Goal: Task Accomplishment & Management: Complete application form

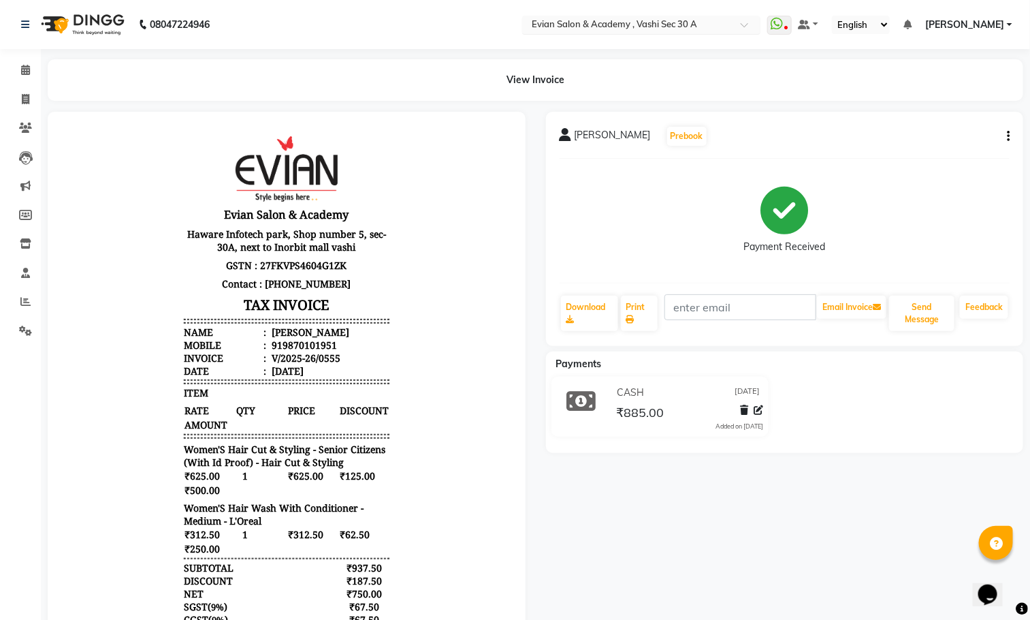
drag, startPoint x: 0, startPoint y: 0, endPoint x: 709, endPoint y: 29, distance: 710.0
click at [709, 29] on input "text" at bounding box center [627, 26] width 197 height 14
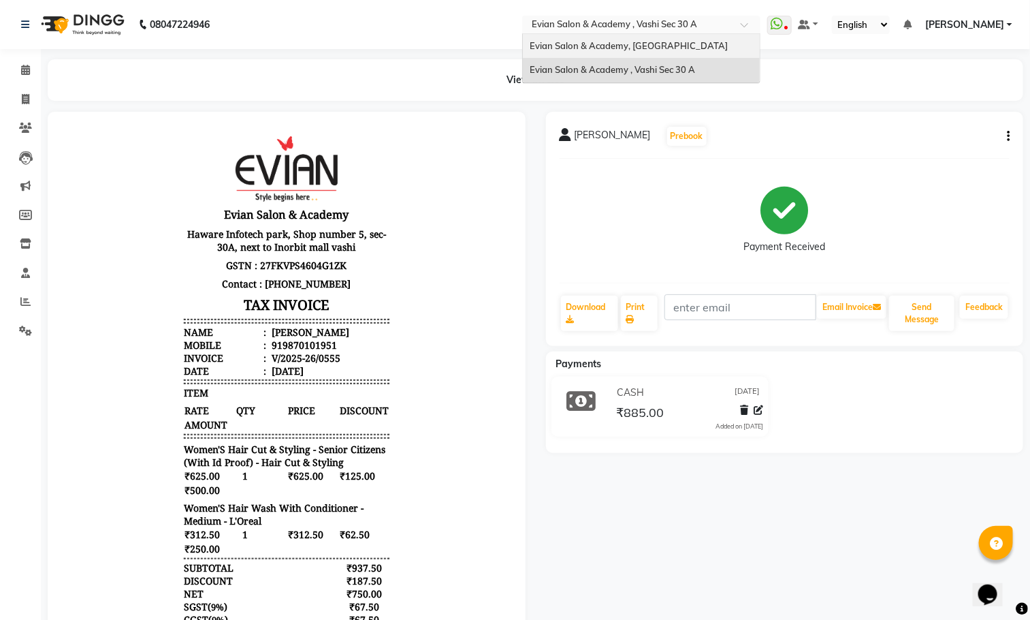
click at [701, 54] on div "Evian Salon & Academy, [GEOGRAPHIC_DATA]" at bounding box center [641, 46] width 237 height 25
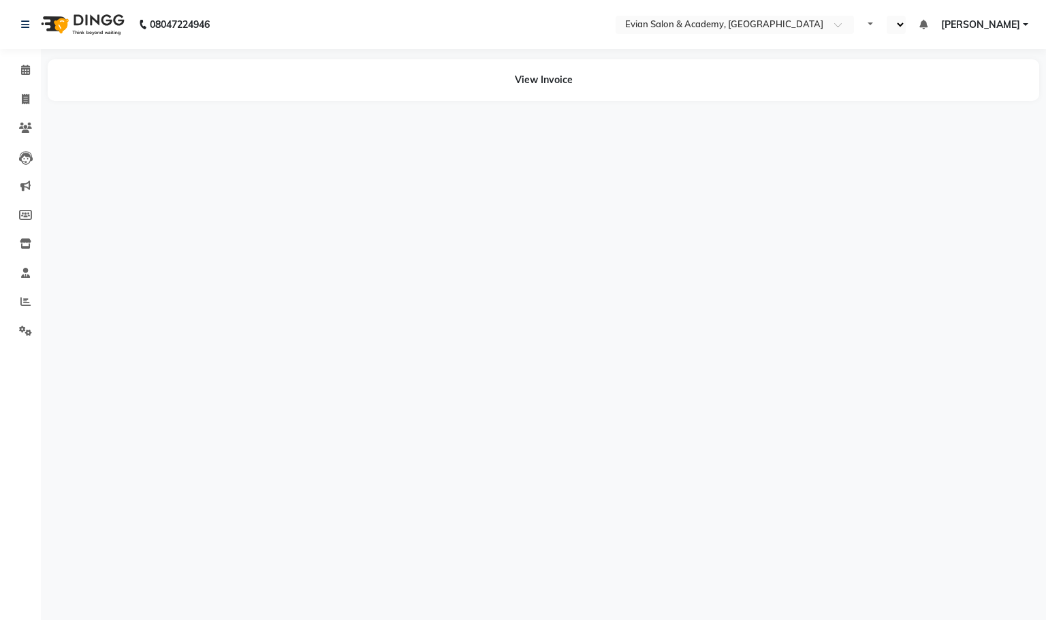
select select "en"
click at [22, 101] on icon at bounding box center [25, 99] width 7 height 10
select select "4688"
select select "service"
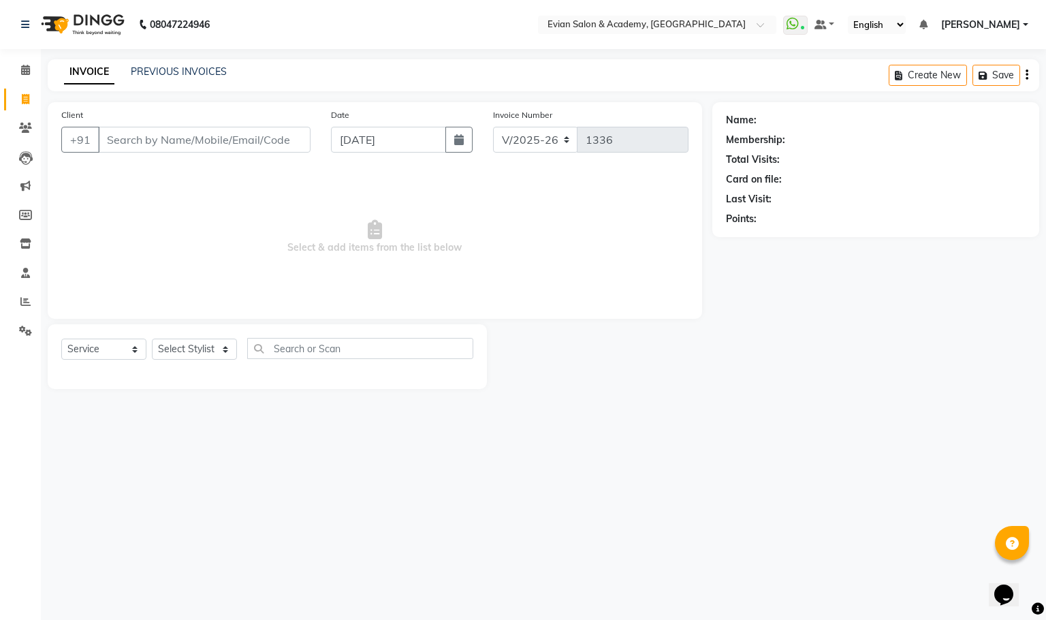
click at [150, 142] on input "Client" at bounding box center [204, 140] width 212 height 26
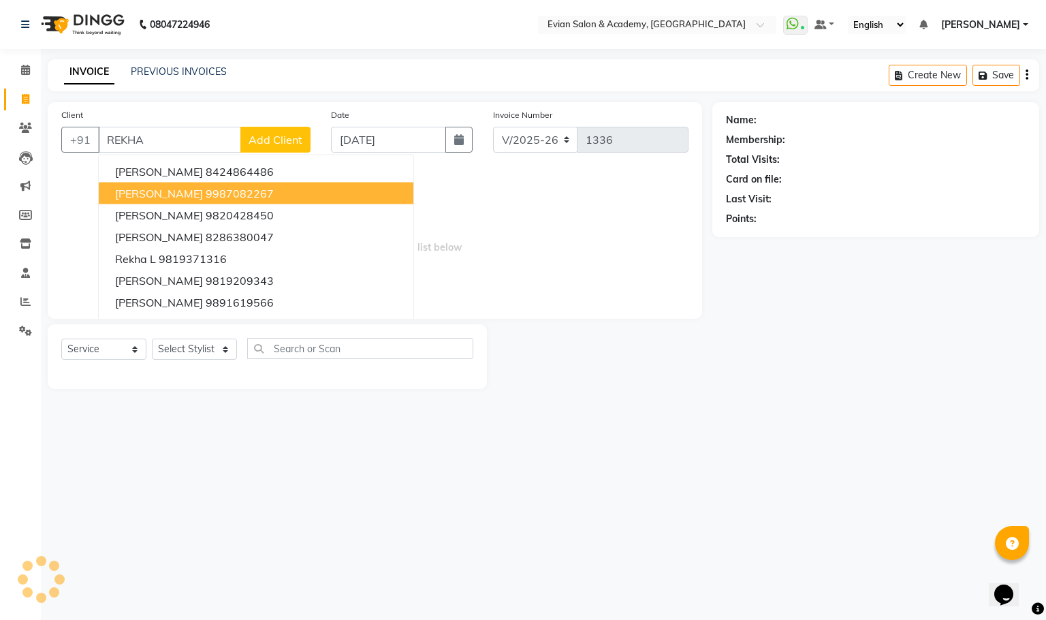
click at [180, 196] on span "[PERSON_NAME]" at bounding box center [159, 194] width 88 height 14
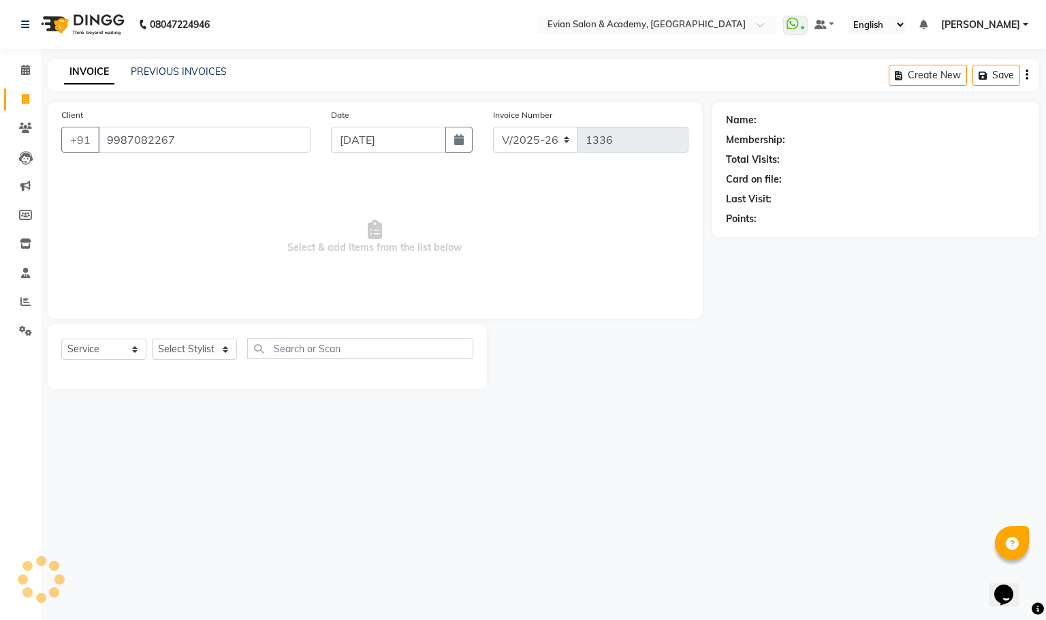
type input "9987082267"
select select "1: Object"
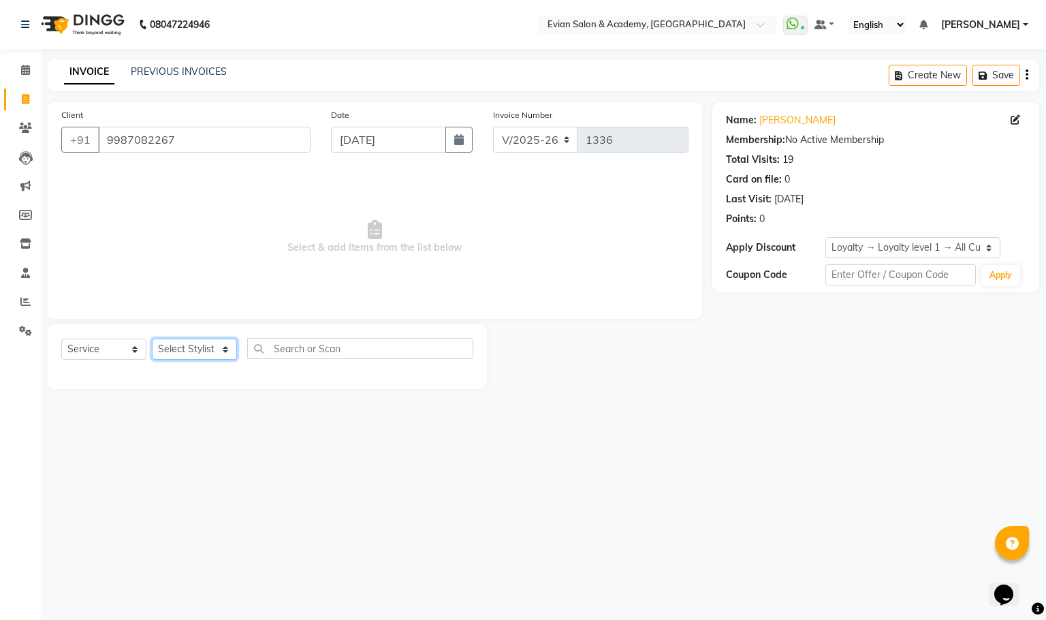
click at [178, 347] on select "Select Stylist [PERSON_NAME] SIR Admin ANAS [PERSON_NAME] DISHA Mampi [PERSON_N…" at bounding box center [194, 348] width 85 height 21
select select "27925"
click at [152, 339] on select "Select Stylist [PERSON_NAME] SIR Admin ANAS [PERSON_NAME] DISHA Mampi [PERSON_N…" at bounding box center [194, 348] width 85 height 21
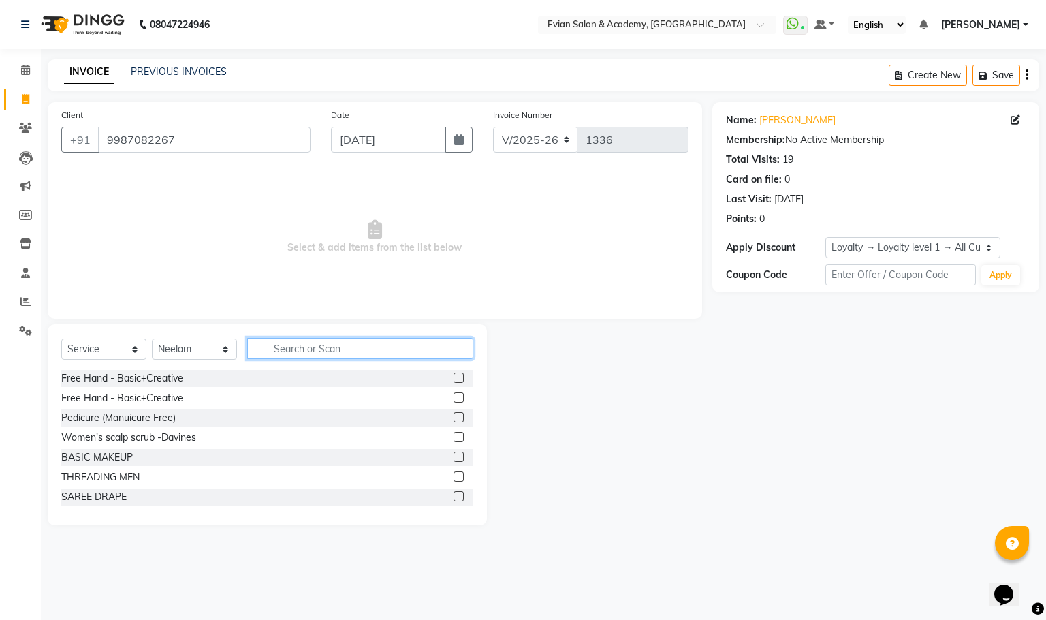
click at [295, 345] on input "text" at bounding box center [360, 348] width 226 height 21
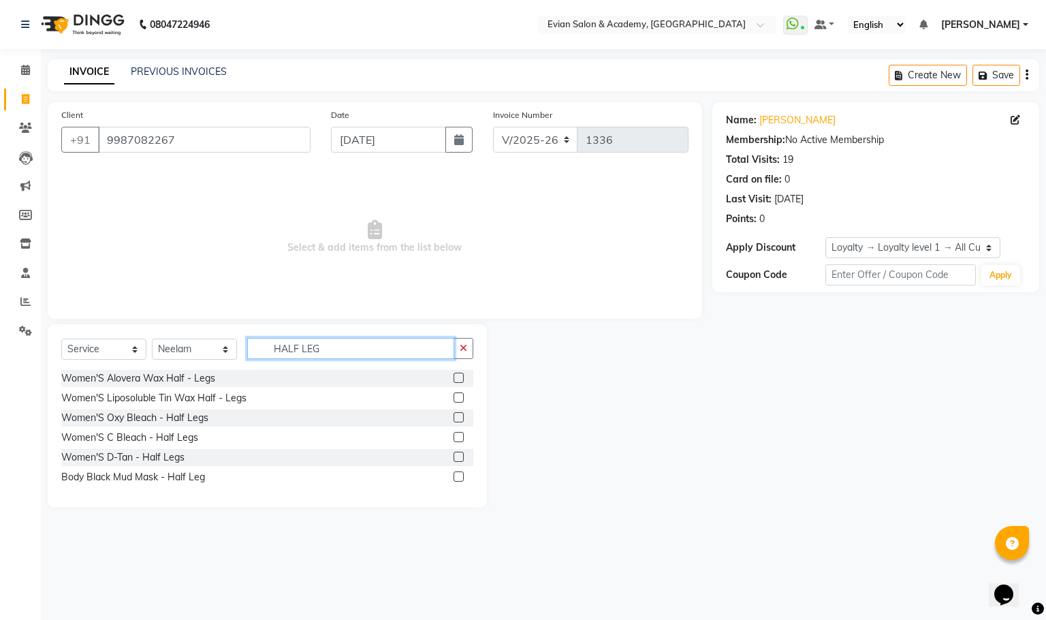
type input "HALF LEG"
click at [458, 398] on label at bounding box center [458, 397] width 10 height 10
click at [458, 398] on input "checkbox" at bounding box center [457, 397] width 9 height 9
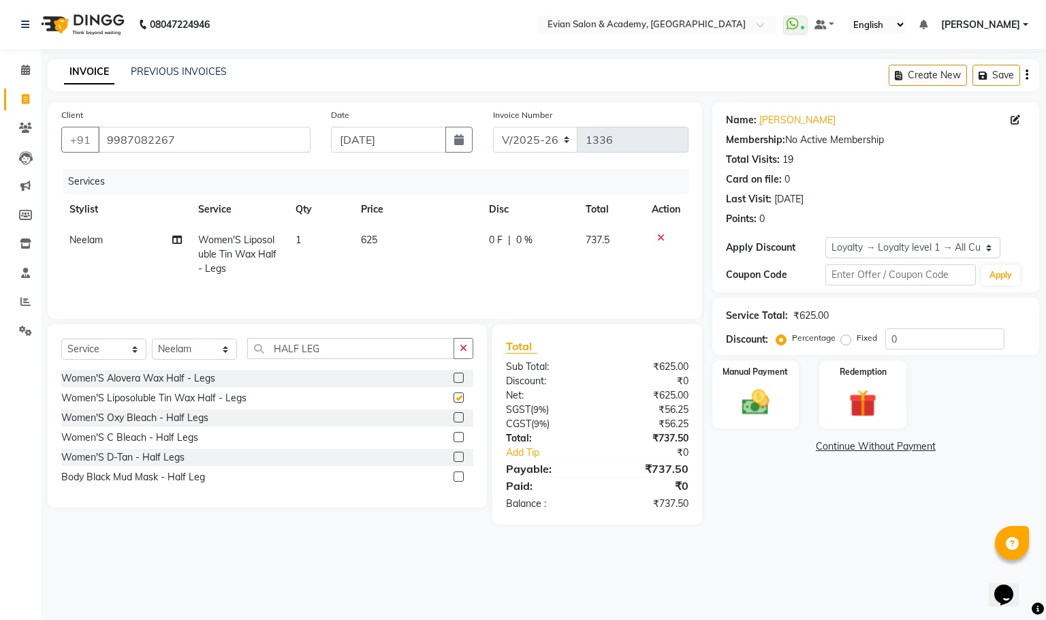
checkbox input "false"
click at [353, 358] on input "HALF LEG" at bounding box center [350, 348] width 207 height 21
type input "H"
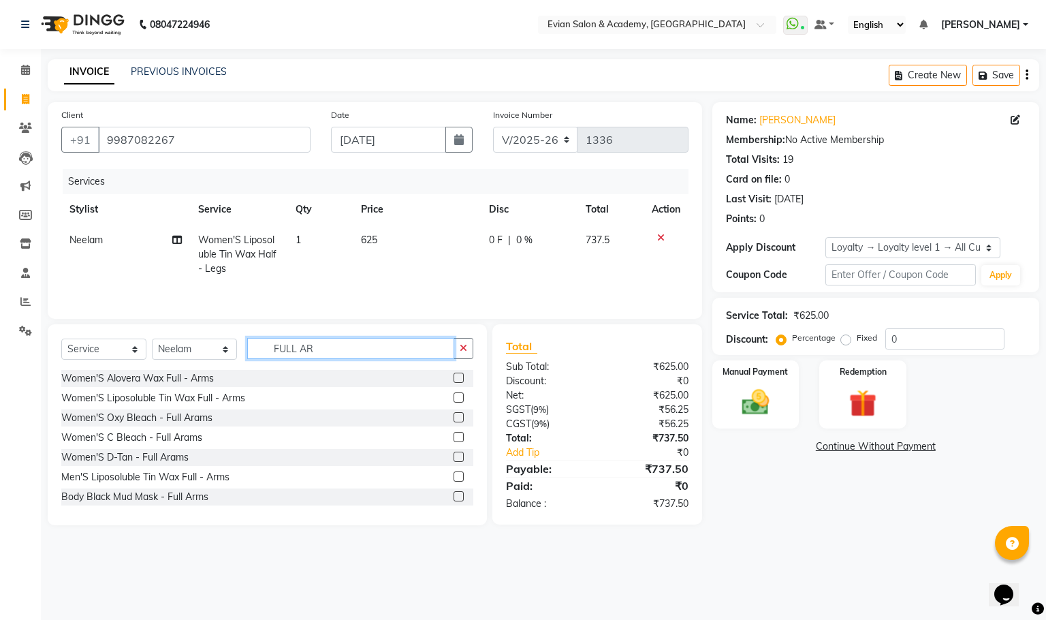
type input "FULL AR"
click at [453, 401] on label at bounding box center [458, 397] width 10 height 10
click at [453, 401] on input "checkbox" at bounding box center [457, 397] width 9 height 9
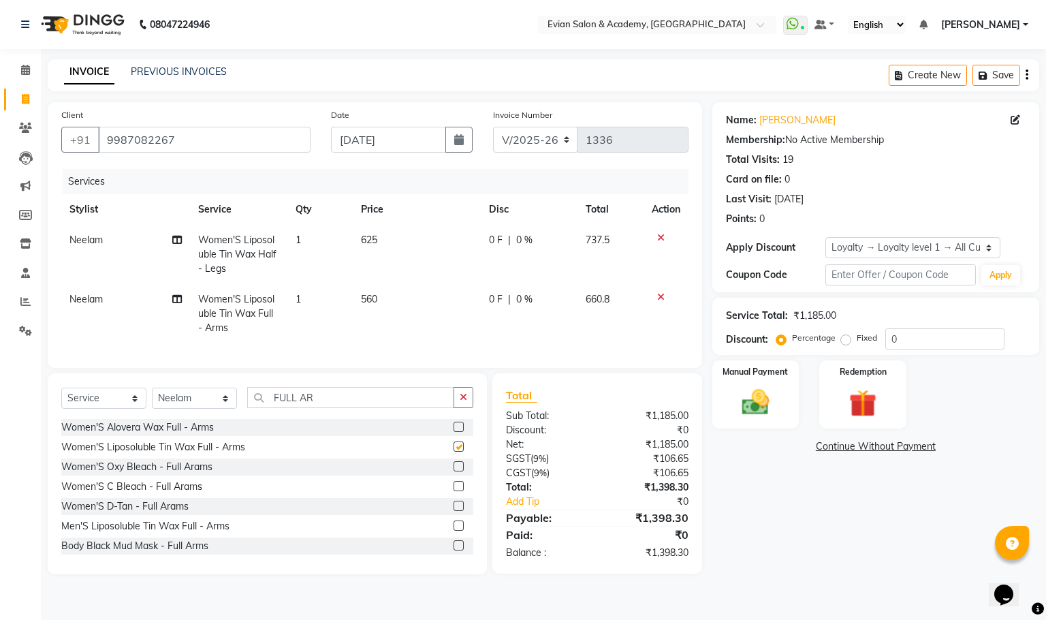
checkbox input "false"
click at [344, 408] on input "FULL AR" at bounding box center [350, 397] width 207 height 21
type input "F"
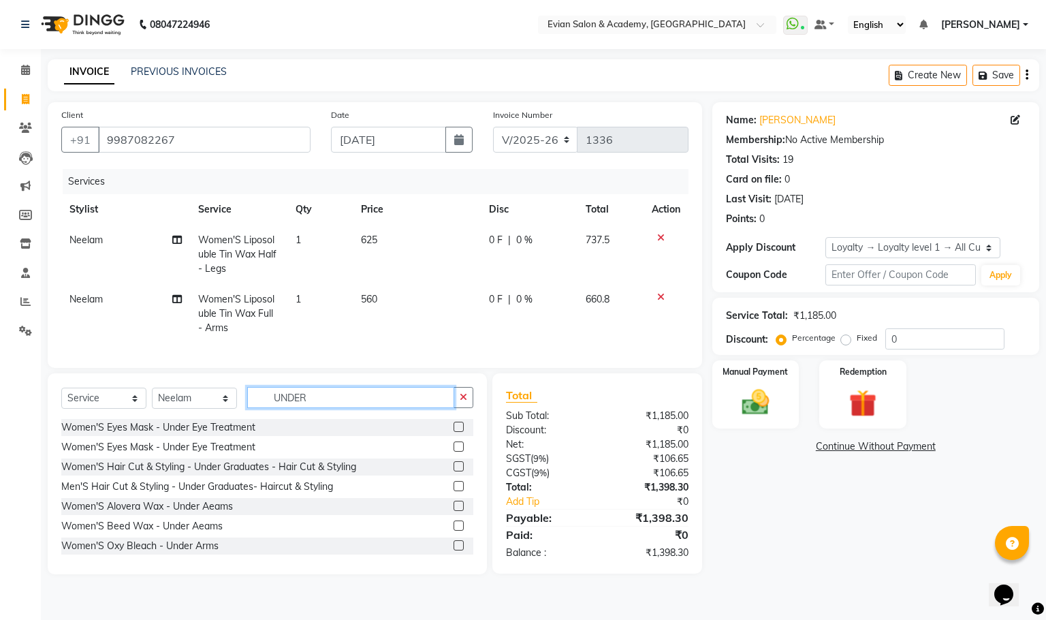
type input "UNDER"
click at [453, 530] on label at bounding box center [458, 525] width 10 height 10
click at [453, 530] on input "checkbox" at bounding box center [457, 525] width 9 height 9
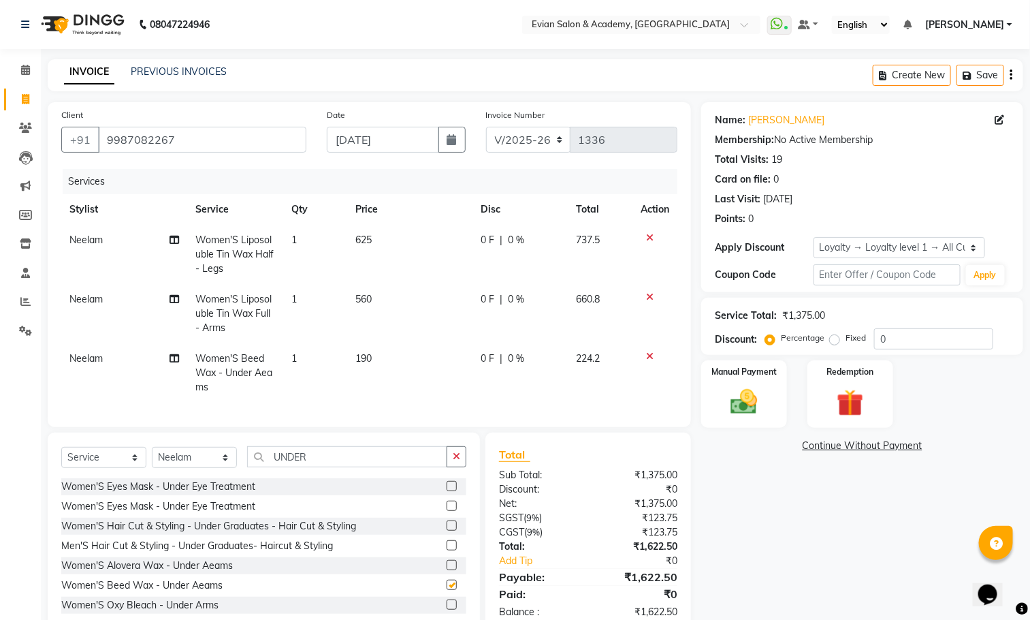
checkbox input "false"
click at [349, 467] on input "UNDER" at bounding box center [347, 456] width 200 height 21
type input "U"
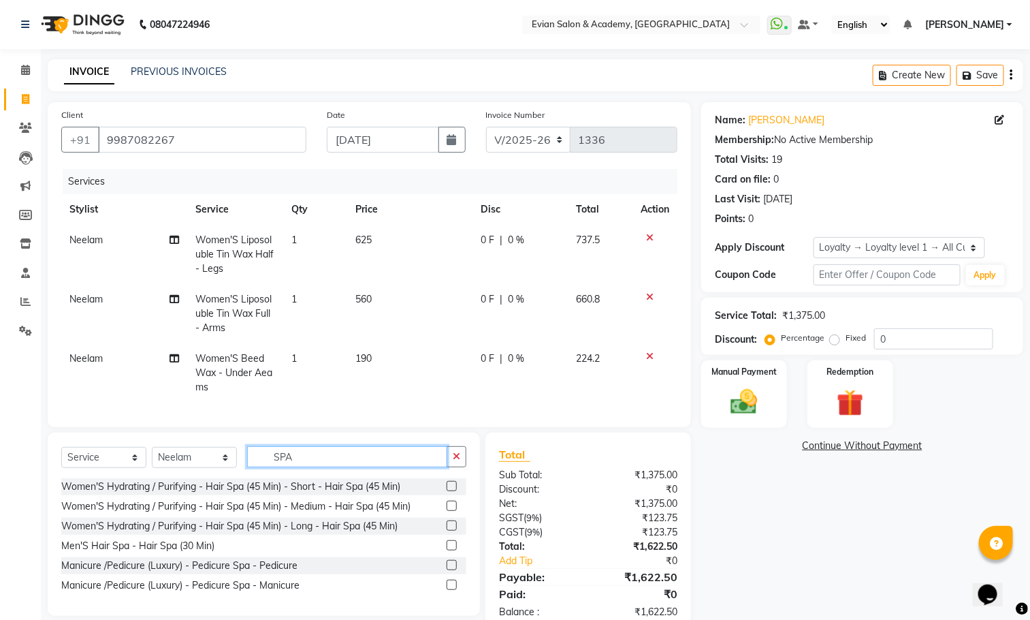
type input "SPA"
click at [456, 570] on label at bounding box center [452, 565] width 10 height 10
click at [455, 570] on input "checkbox" at bounding box center [451, 565] width 9 height 9
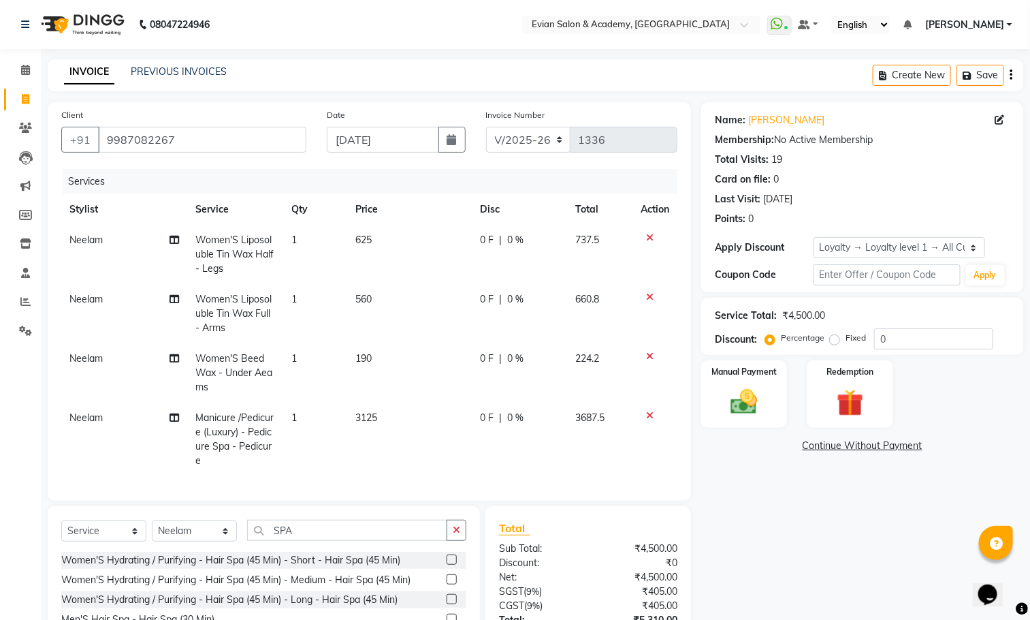
checkbox input "false"
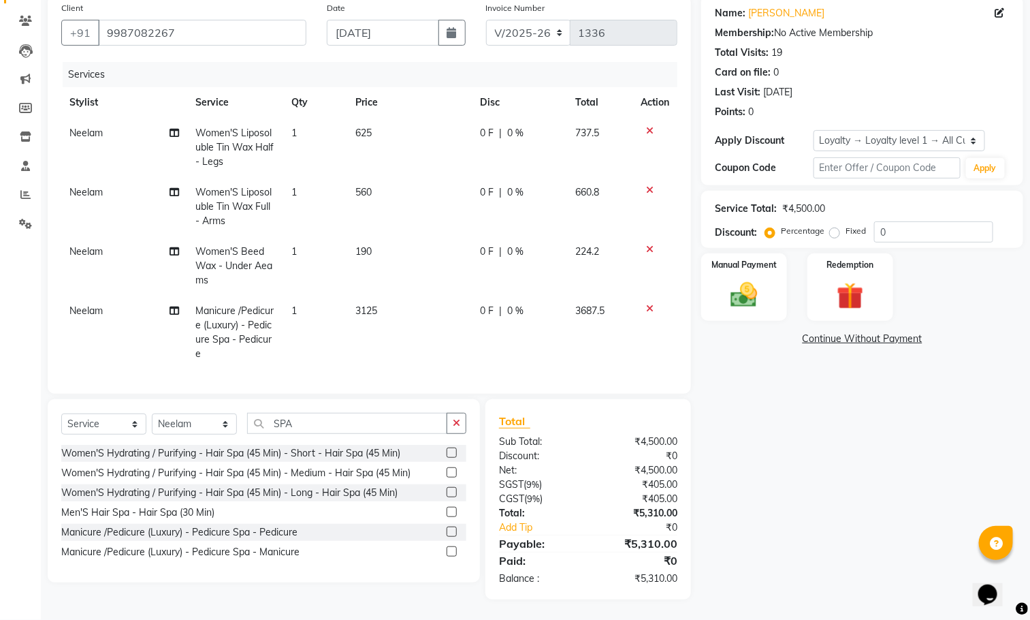
scroll to position [123, 0]
click at [452, 551] on label at bounding box center [452, 551] width 10 height 10
click at [452, 551] on input "checkbox" at bounding box center [451, 551] width 9 height 9
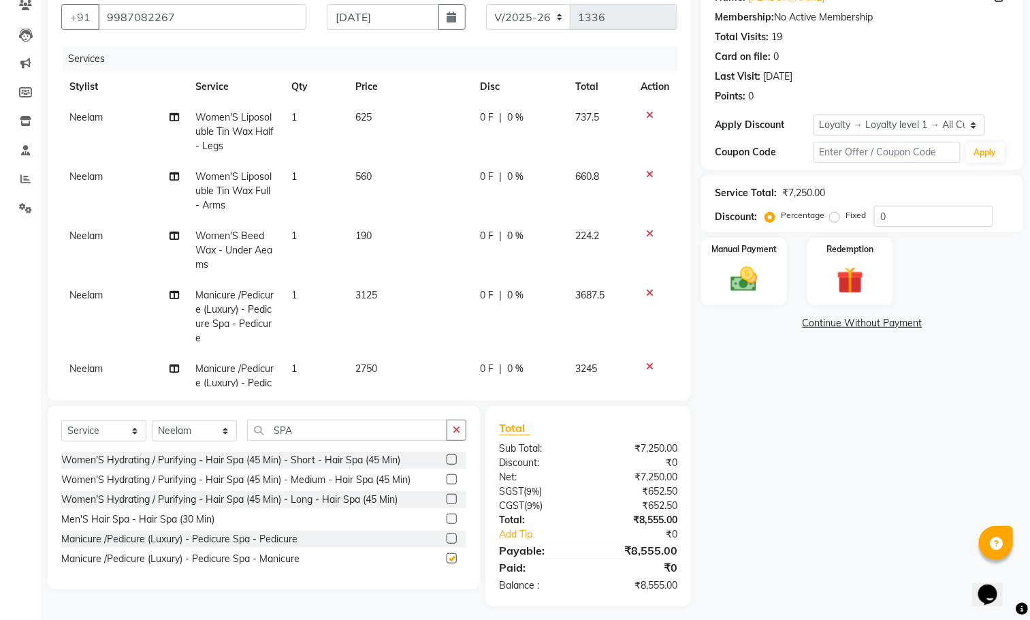
checkbox input "false"
click at [333, 438] on input "SPA" at bounding box center [347, 429] width 200 height 21
type input "S"
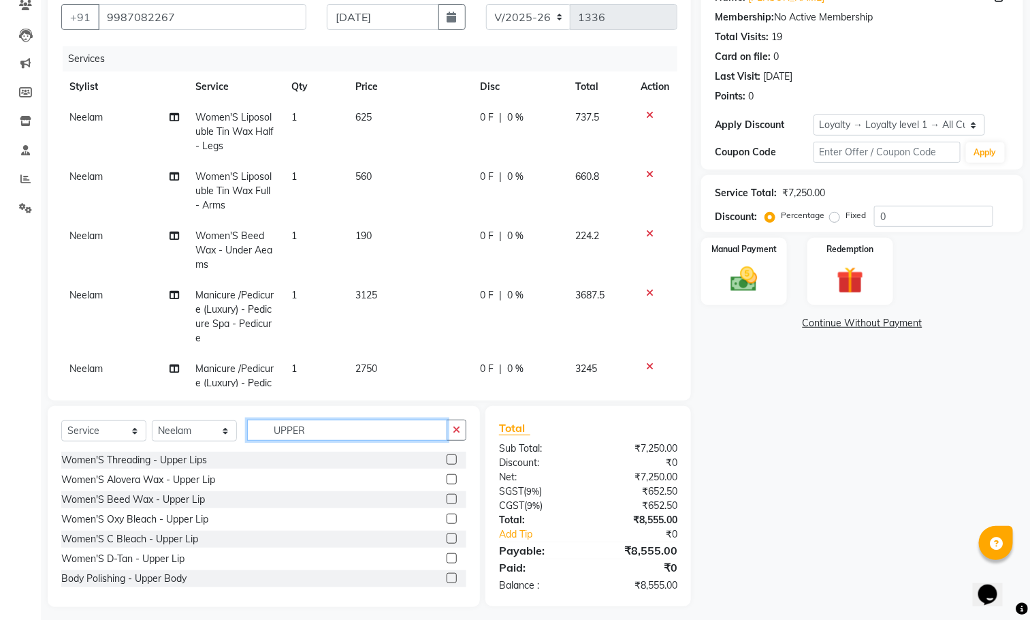
type input "UPPER"
click at [447, 501] on label at bounding box center [452, 499] width 10 height 10
click at [447, 501] on input "checkbox" at bounding box center [451, 499] width 9 height 9
checkbox input "false"
click at [319, 434] on input "UPPER" at bounding box center [347, 429] width 200 height 21
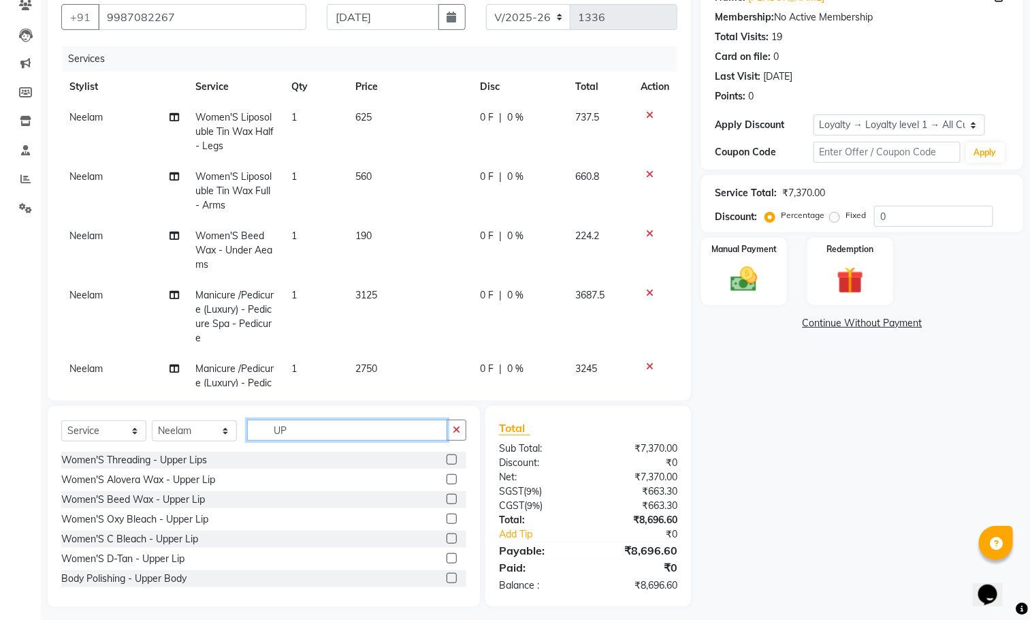
type input "U"
type input "DIN"
click at [447, 478] on label at bounding box center [452, 479] width 10 height 10
click at [447, 478] on input "checkbox" at bounding box center [451, 479] width 9 height 9
checkbox input "false"
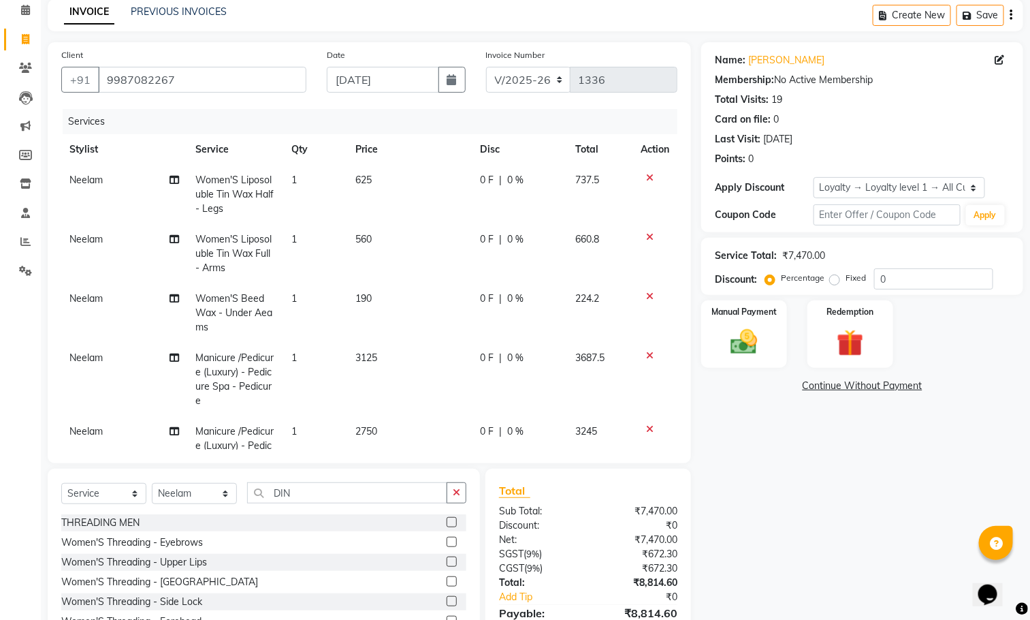
scroll to position [0, 0]
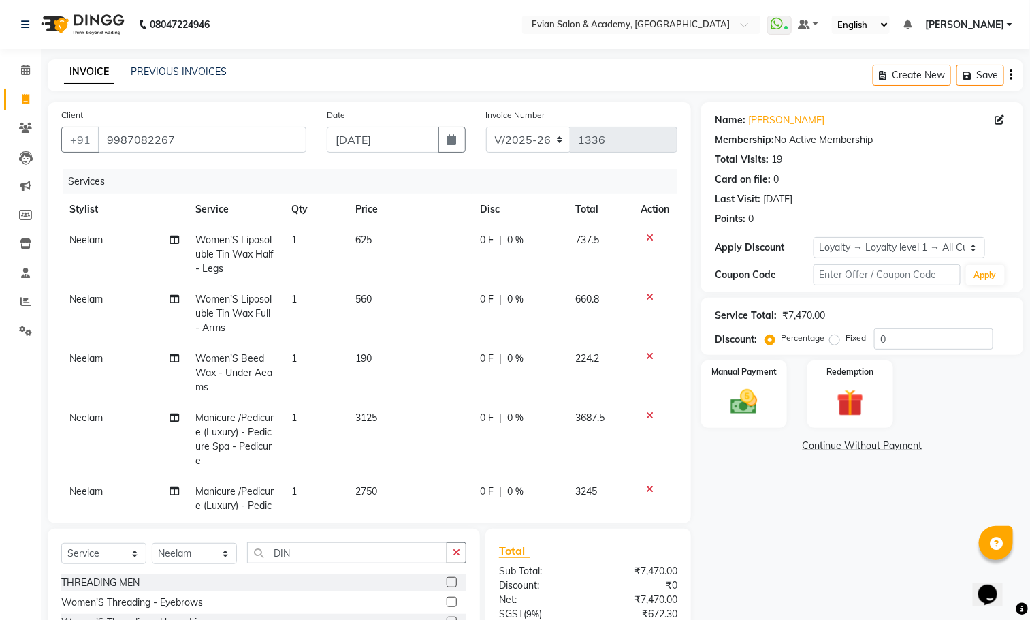
click at [379, 300] on td "560" at bounding box center [409, 313] width 125 height 59
select select "27925"
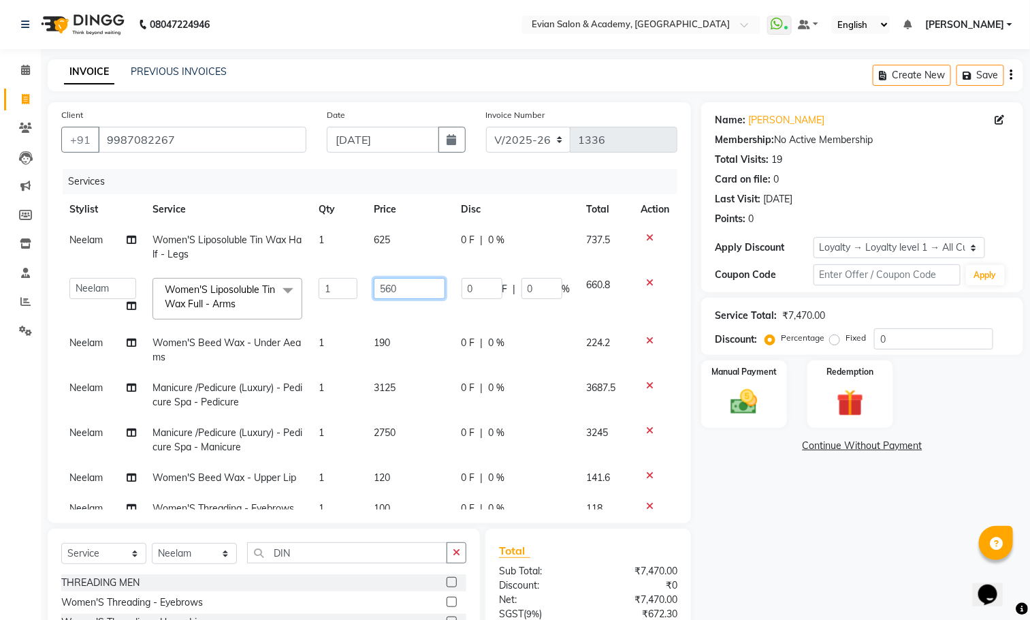
click at [396, 297] on input "560" at bounding box center [409, 288] width 71 height 21
type input "562.5"
click at [415, 360] on td "190" at bounding box center [410, 349] width 88 height 45
select select "27925"
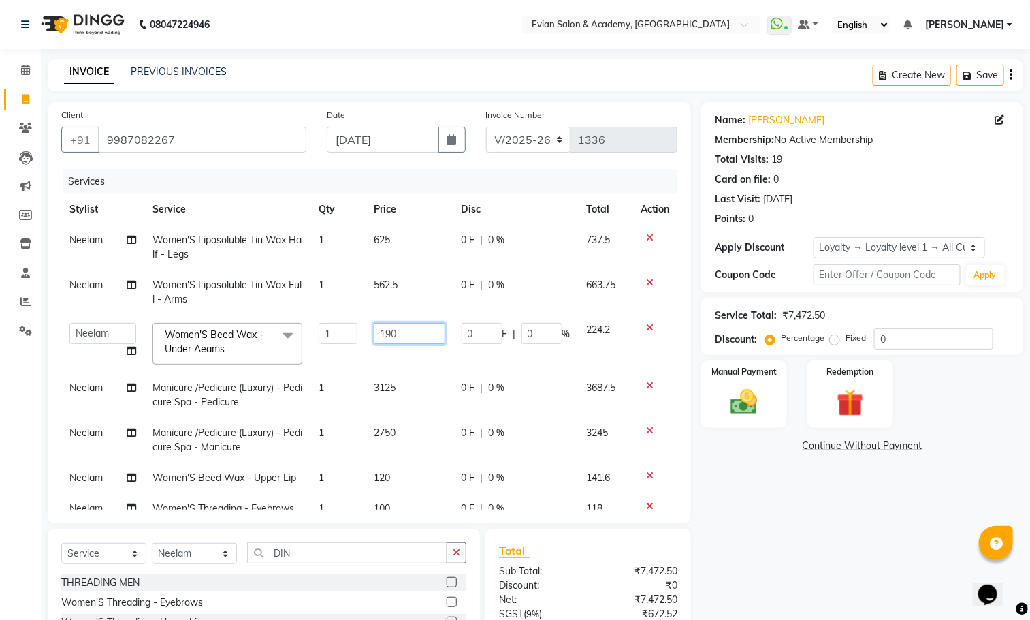
click at [415, 335] on input "190" at bounding box center [409, 333] width 71 height 21
type input "187.5"
click at [413, 400] on tbody "[PERSON_NAME] Women'S Liposoluble Tin Wax Half - Legs 1 625 0 F | 0 % 737.5 [PE…" at bounding box center [369, 374] width 616 height 299
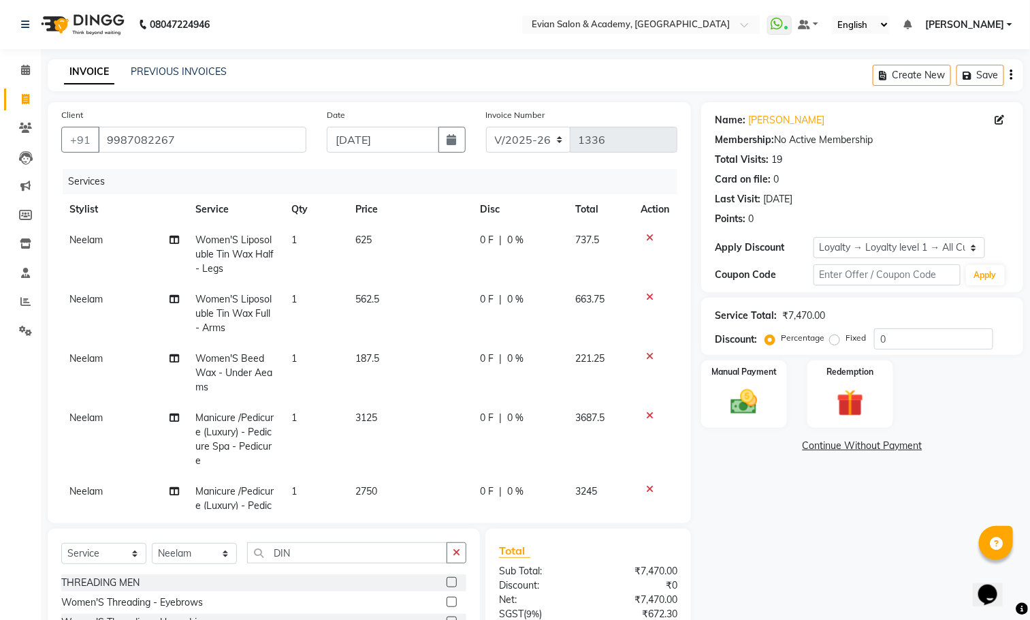
click at [413, 362] on td "187.5" at bounding box center [409, 372] width 125 height 59
select select "27925"
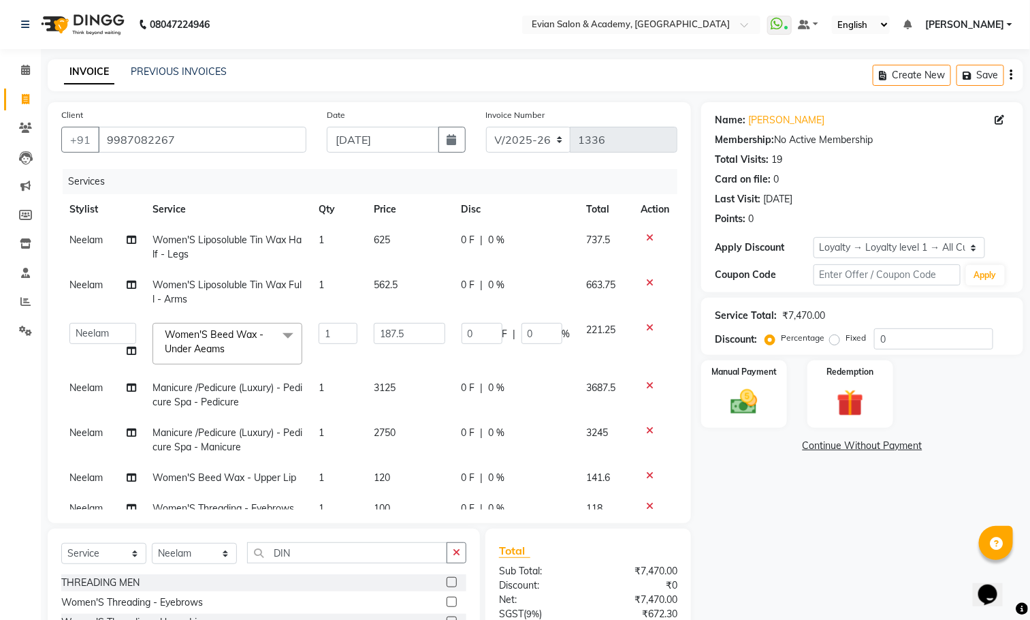
click at [407, 398] on td "3125" at bounding box center [410, 394] width 88 height 45
select select "27925"
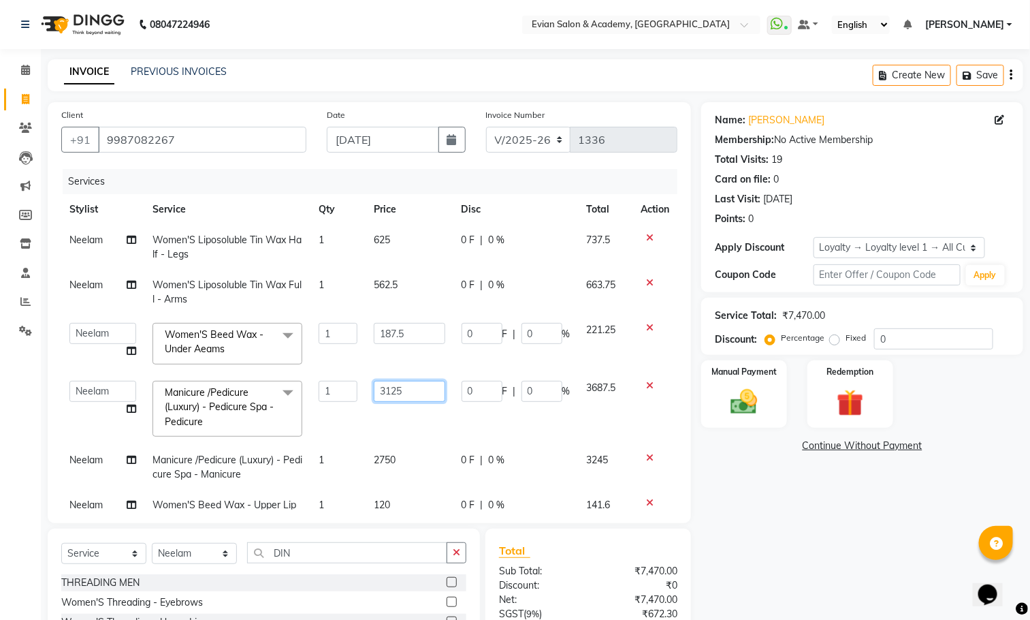
click at [407, 390] on input "3125" at bounding box center [409, 391] width 71 height 21
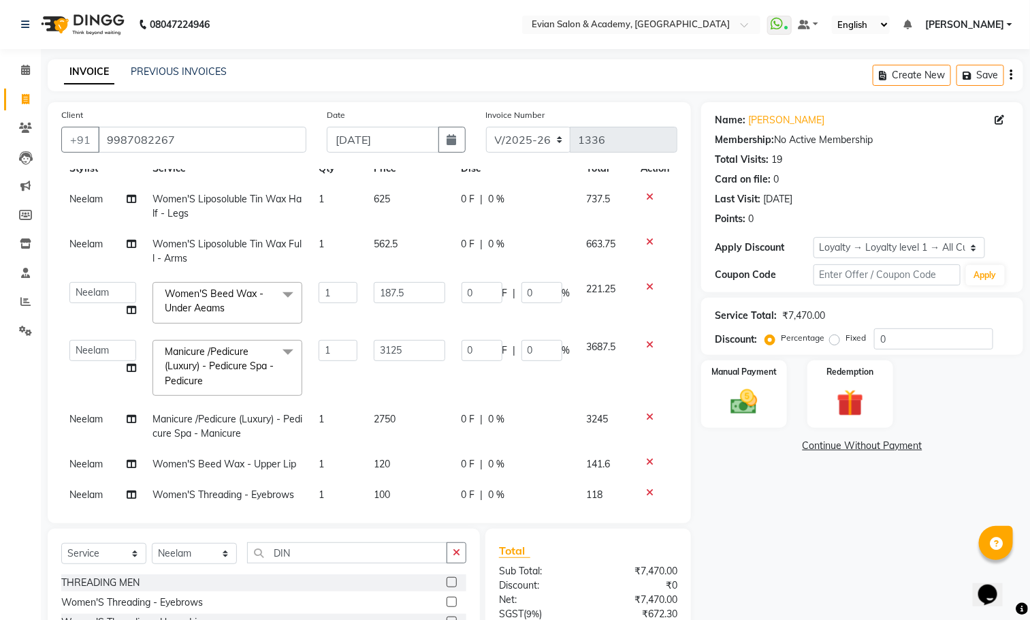
click at [407, 404] on td "2750" at bounding box center [410, 426] width 88 height 45
select select "27925"
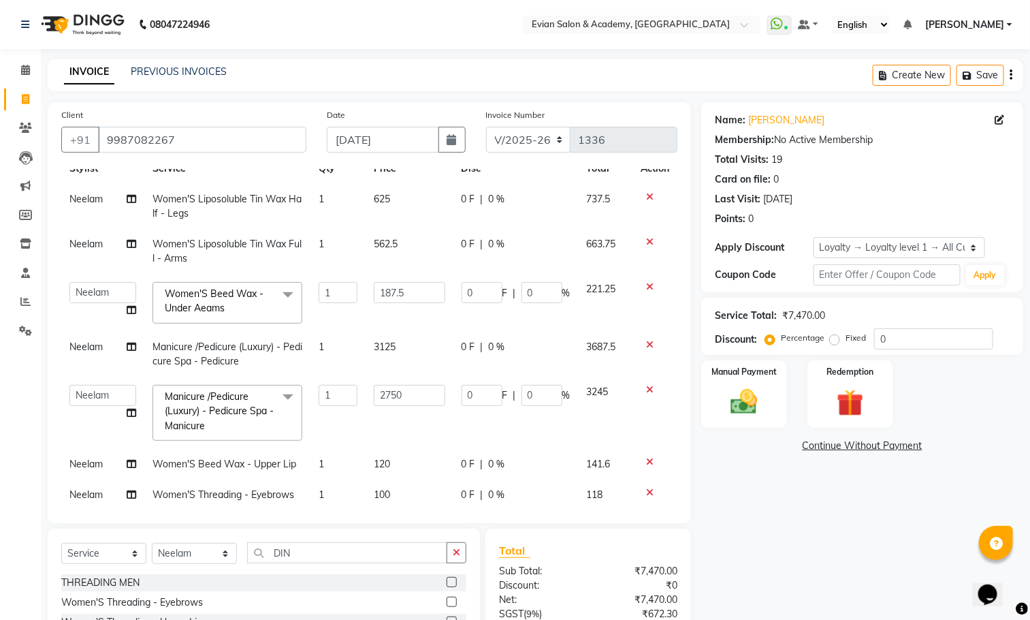
scroll to position [68, 0]
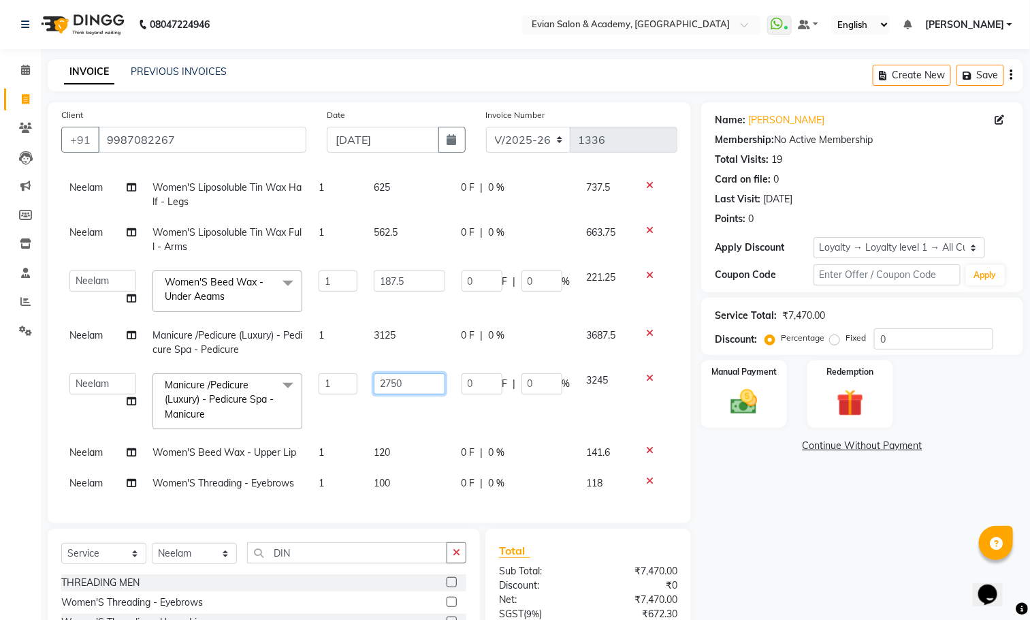
click at [411, 373] on input "2750" at bounding box center [409, 383] width 71 height 21
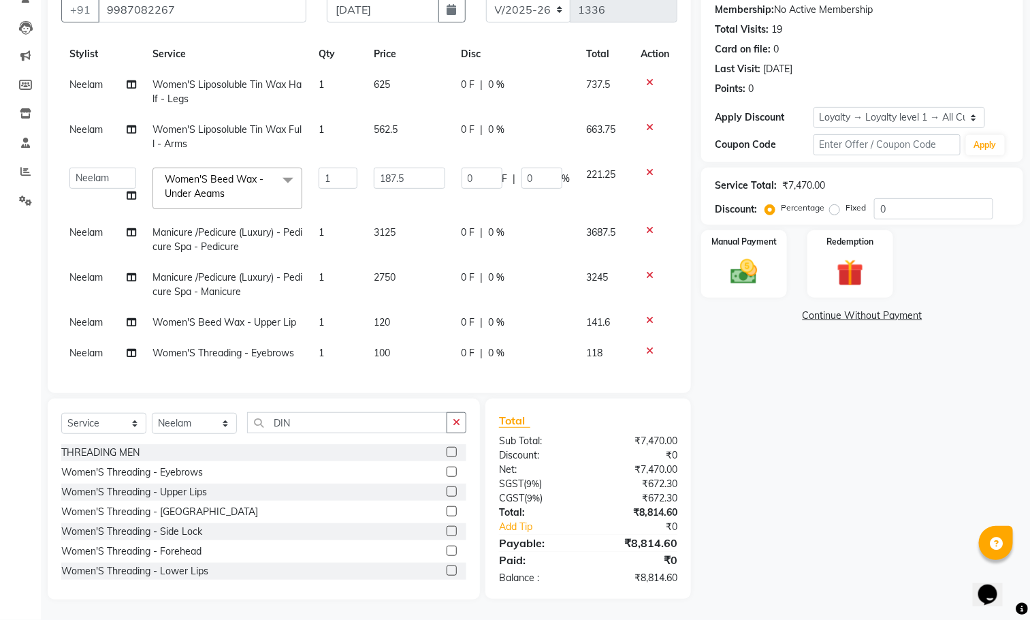
click at [407, 309] on td "120" at bounding box center [410, 322] width 88 height 31
select select "27925"
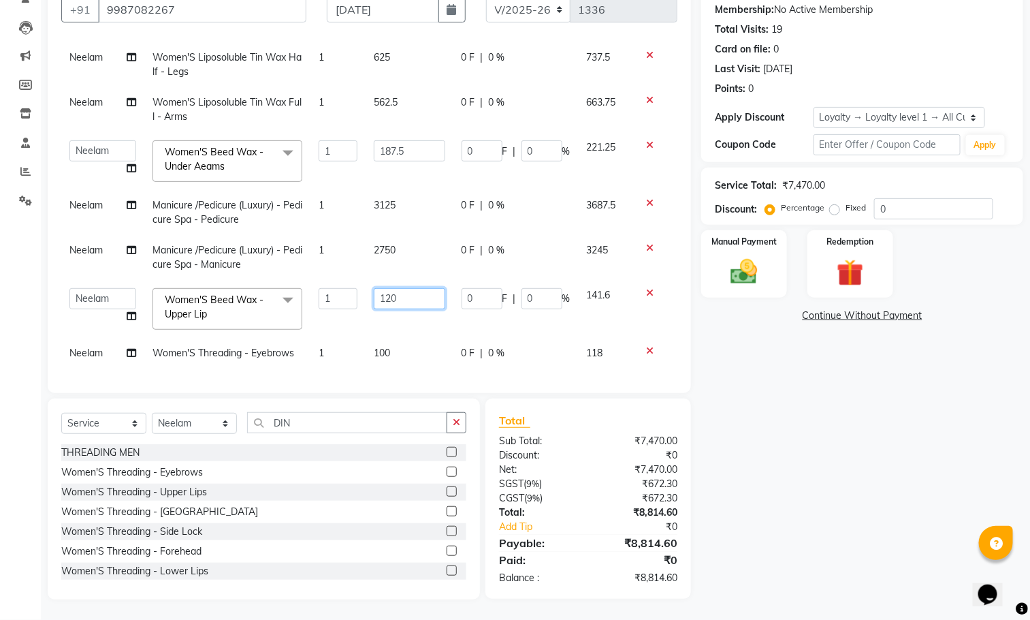
click at [408, 288] on input "120" at bounding box center [409, 298] width 71 height 21
type input "1"
type input "150"
click at [417, 344] on td "100" at bounding box center [410, 353] width 88 height 31
select select "27925"
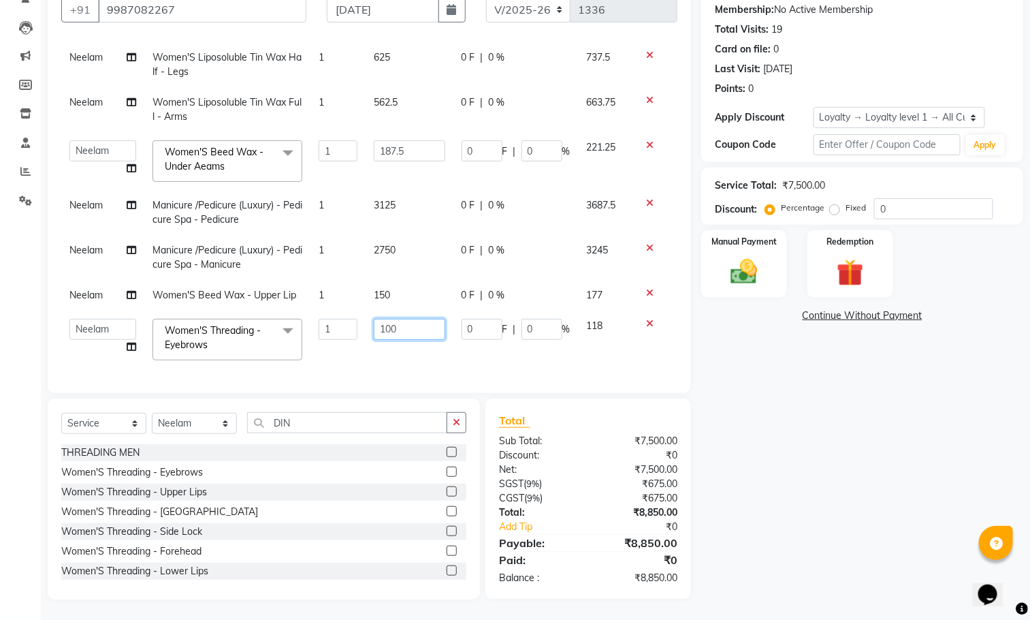
click at [409, 319] on input "100" at bounding box center [409, 329] width 71 height 21
type input "1"
type input "75"
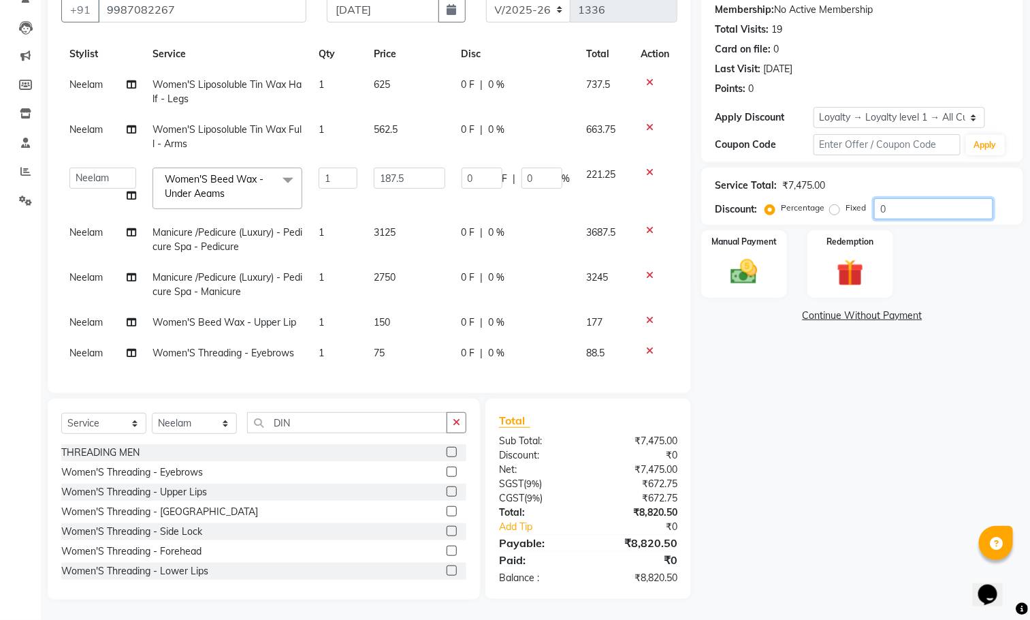
scroll to position [41, 0]
click at [893, 210] on input "0" at bounding box center [933, 208] width 119 height 21
type input "2"
type input "3.75"
type input "2"
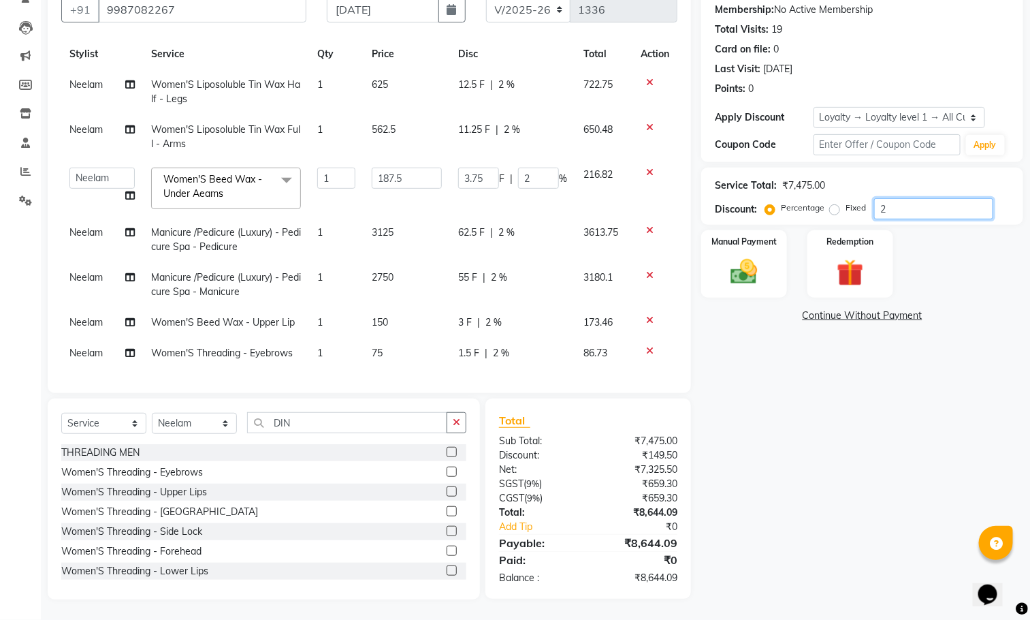
type input "20"
type input "37.5"
type input "20"
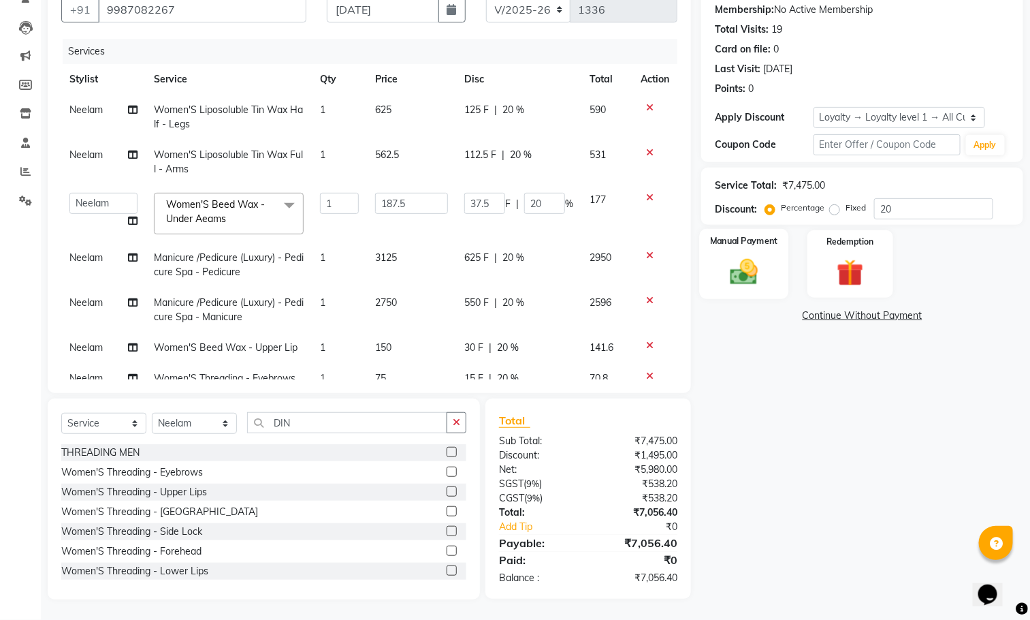
click at [734, 263] on img at bounding box center [745, 272] width 46 height 32
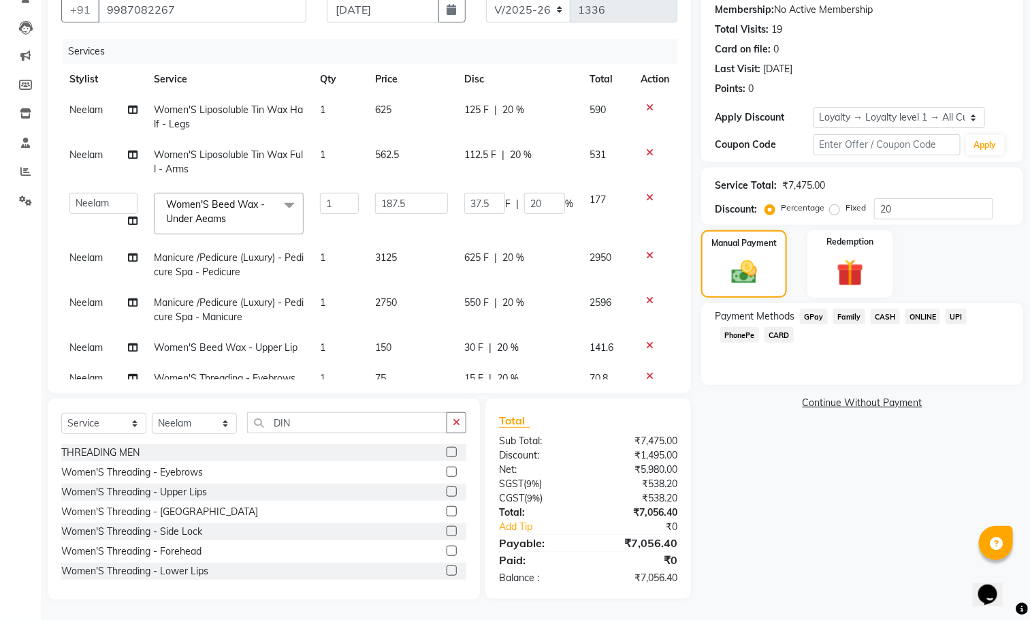
click at [805, 317] on span "GPay" at bounding box center [814, 316] width 28 height 16
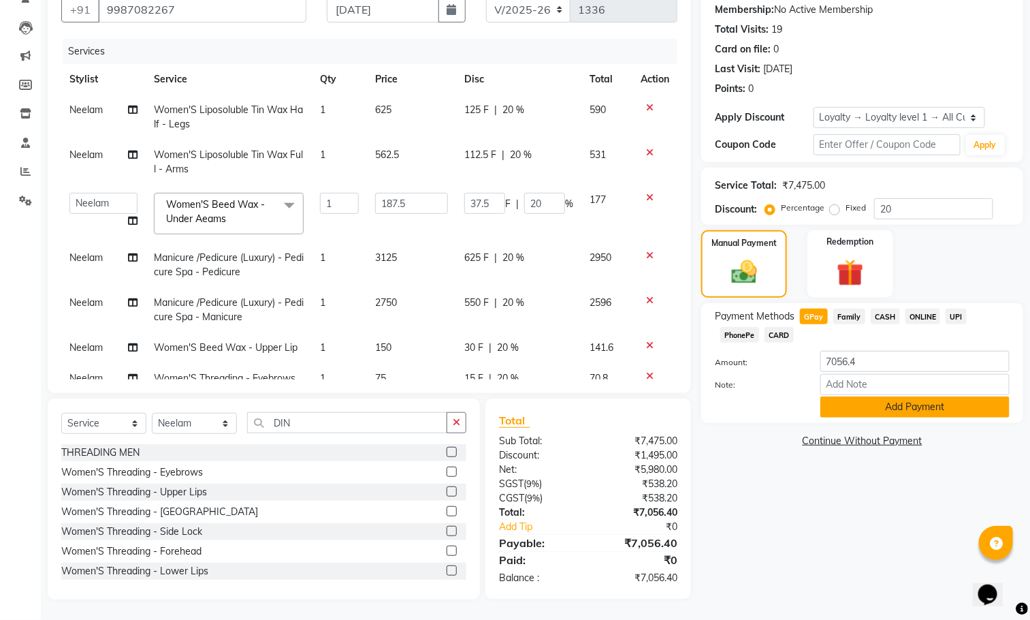
click at [850, 405] on button "Add Payment" at bounding box center [914, 406] width 189 height 21
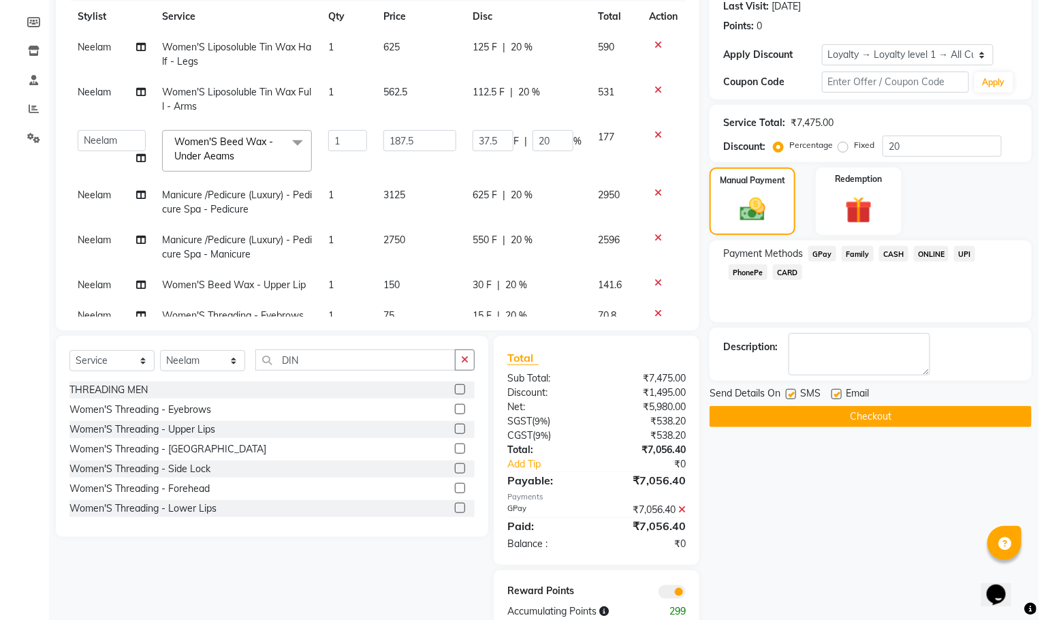
scroll to position [225, 0]
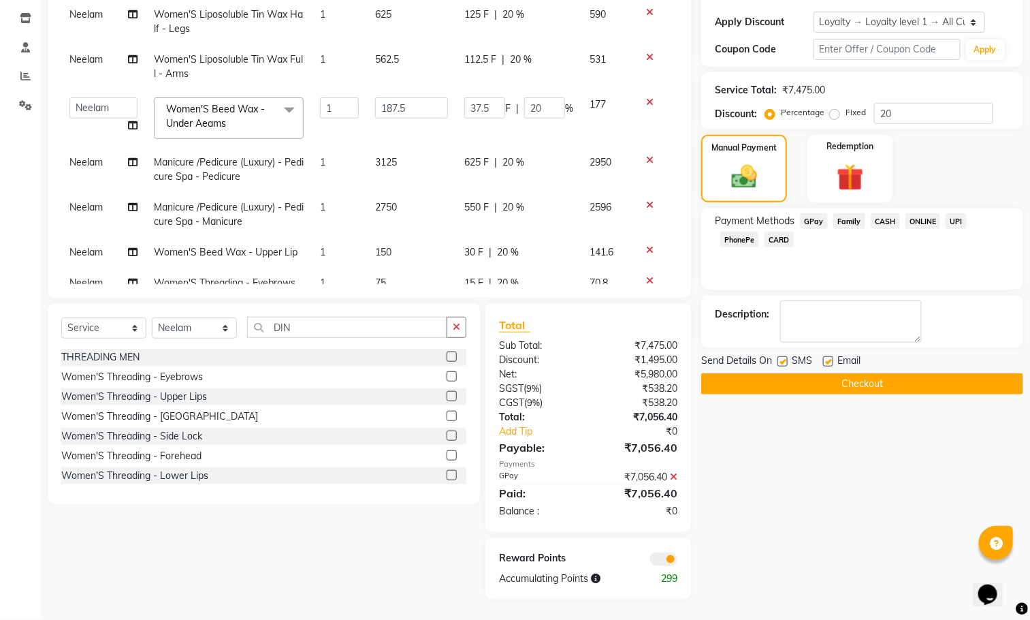
click at [670, 553] on span at bounding box center [663, 559] width 27 height 14
click at [677, 561] on input "checkbox" at bounding box center [677, 561] width 0 height 0
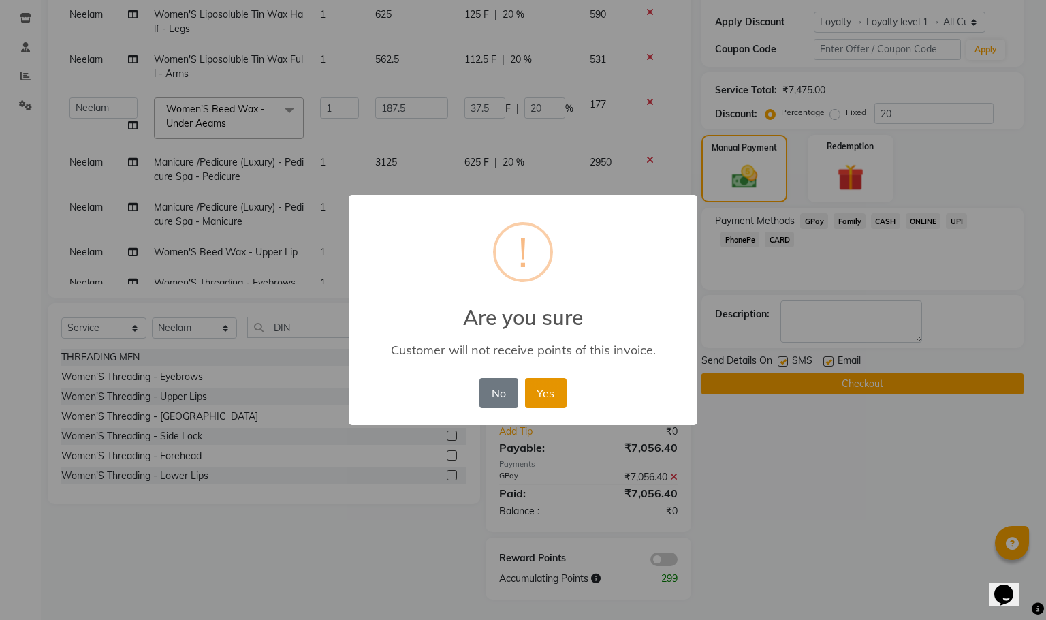
click at [542, 386] on button "Yes" at bounding box center [546, 393] width 42 height 30
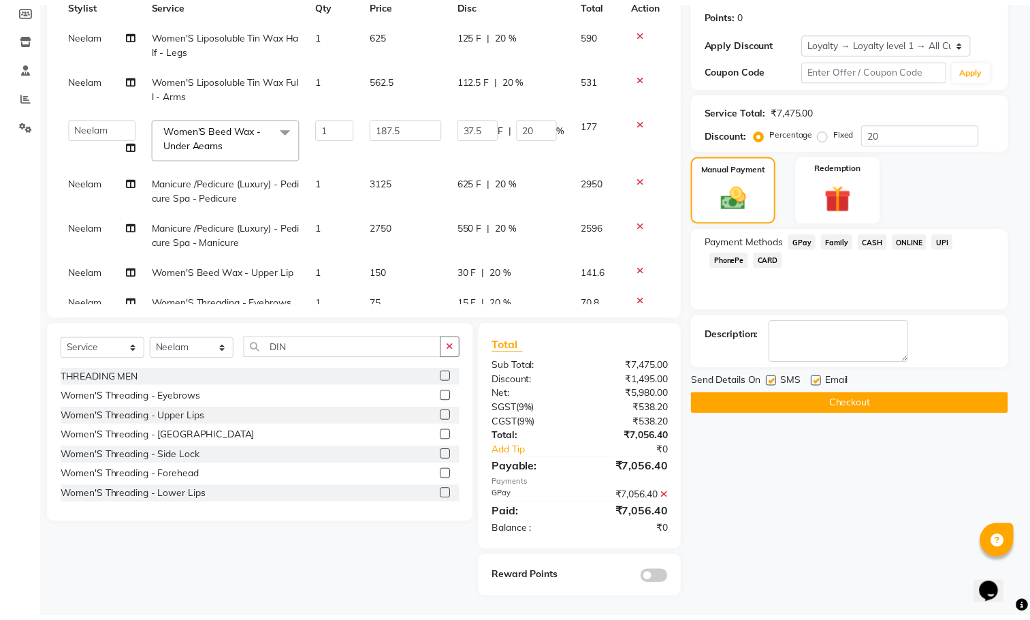
scroll to position [205, 0]
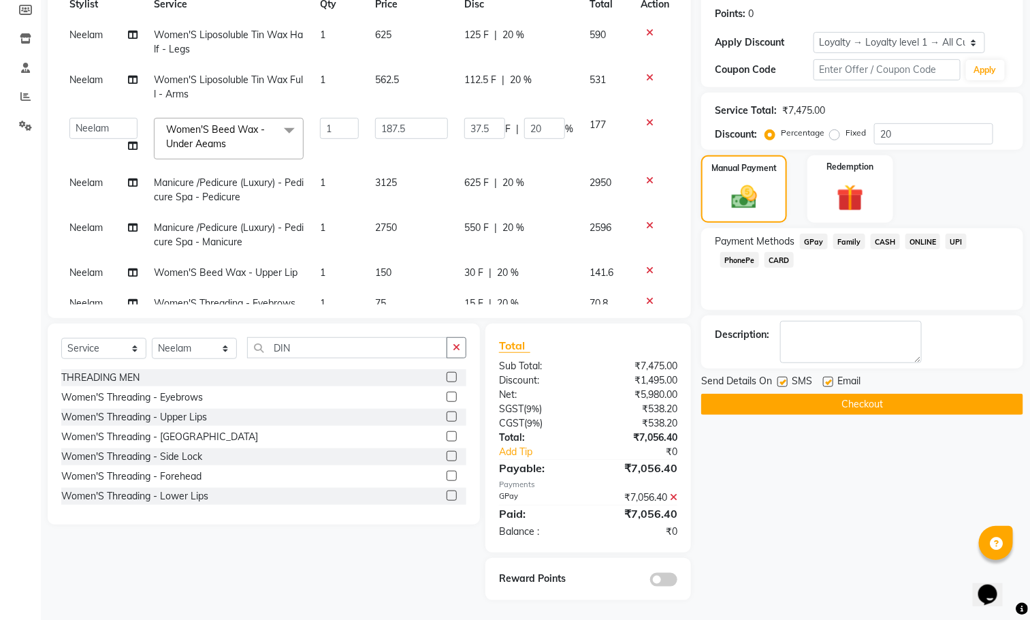
click at [782, 415] on button "Checkout" at bounding box center [862, 403] width 322 height 21
